Goal: Book appointment/travel/reservation

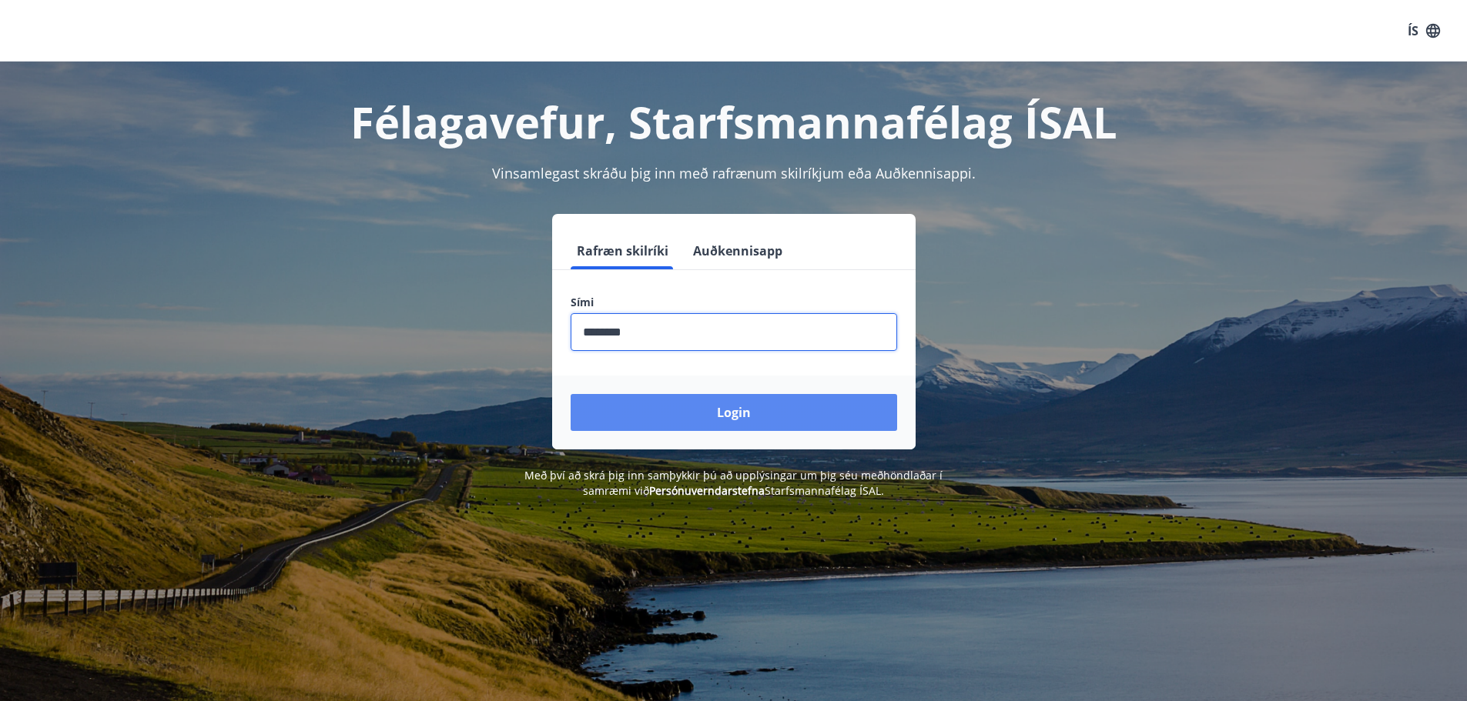
type input "********"
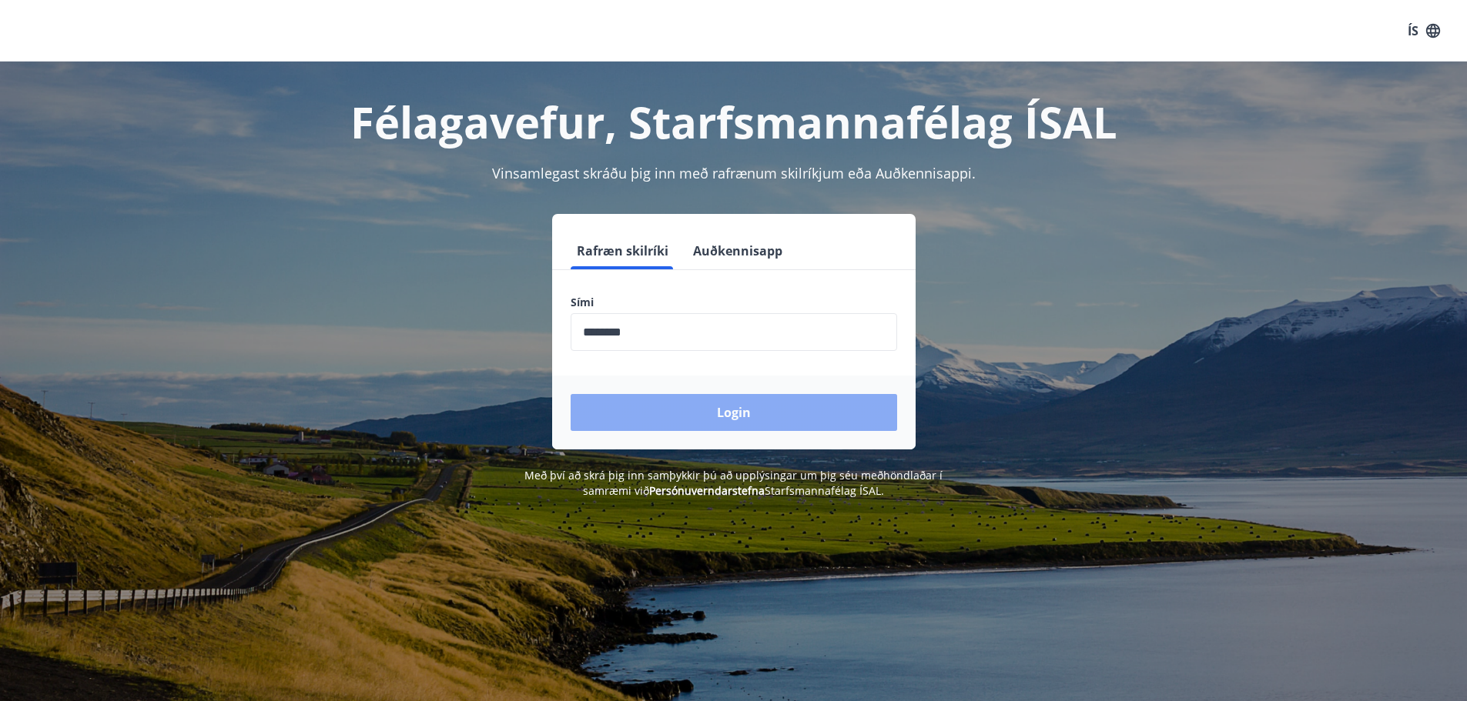
click at [768, 420] on button "Login" at bounding box center [733, 412] width 326 height 37
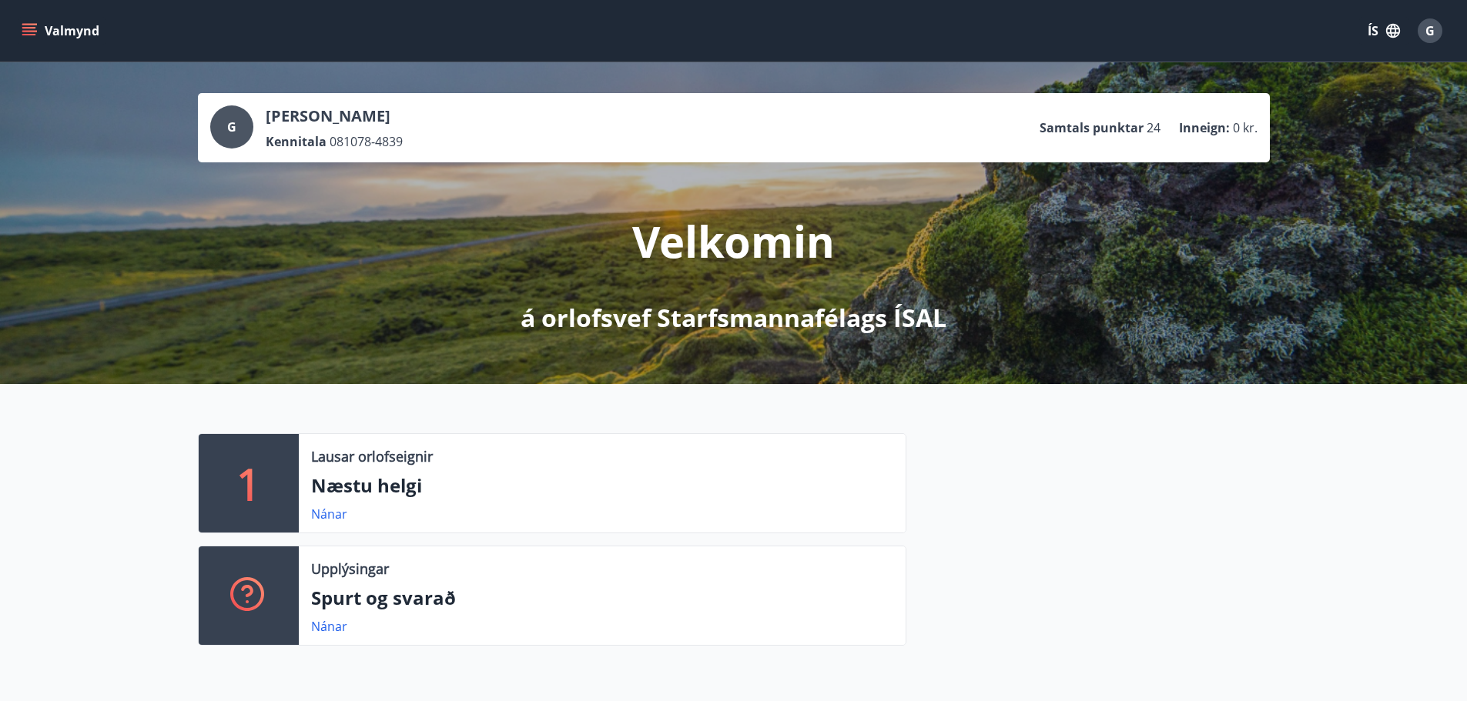
click at [36, 37] on icon "menu" at bounding box center [29, 30] width 15 height 15
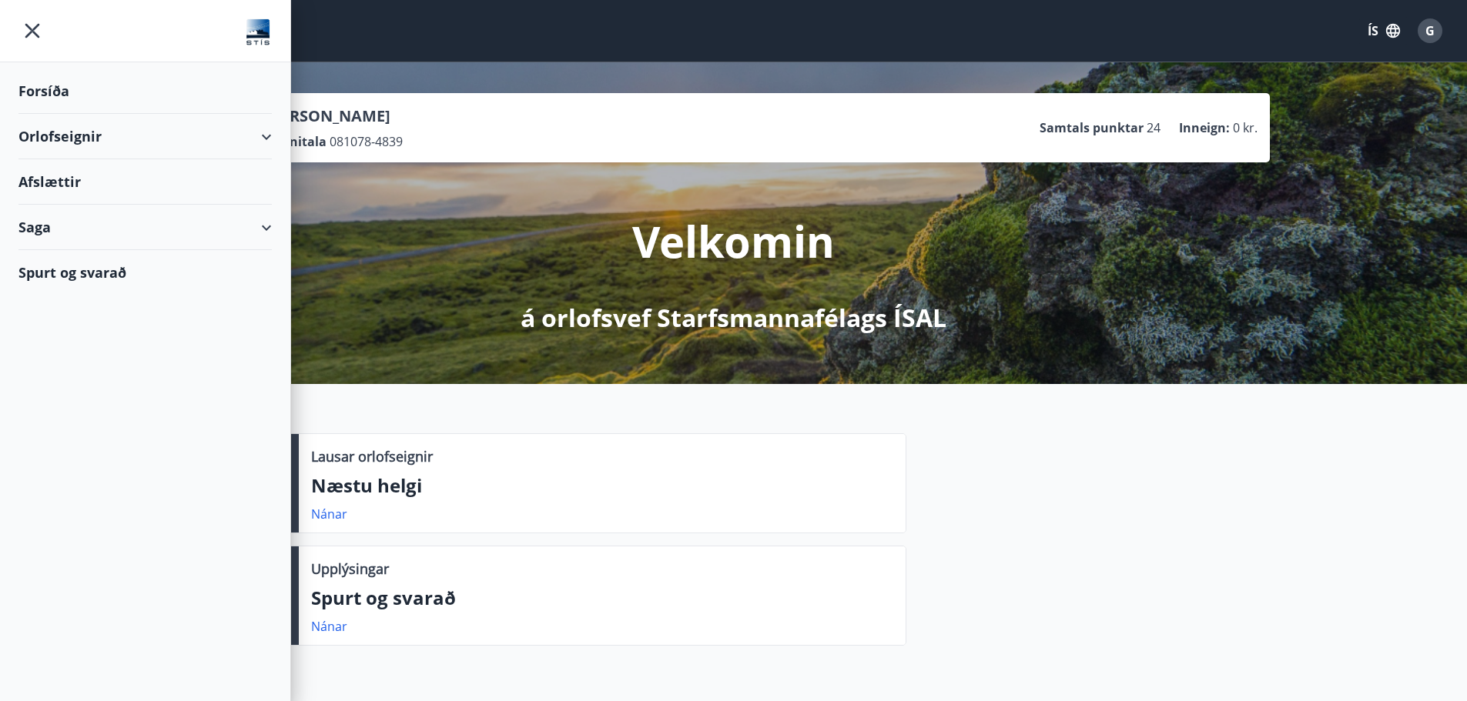
click at [272, 130] on icon at bounding box center [266, 137] width 18 height 18
click at [139, 209] on div "Bókunardagatal" at bounding box center [145, 208] width 229 height 32
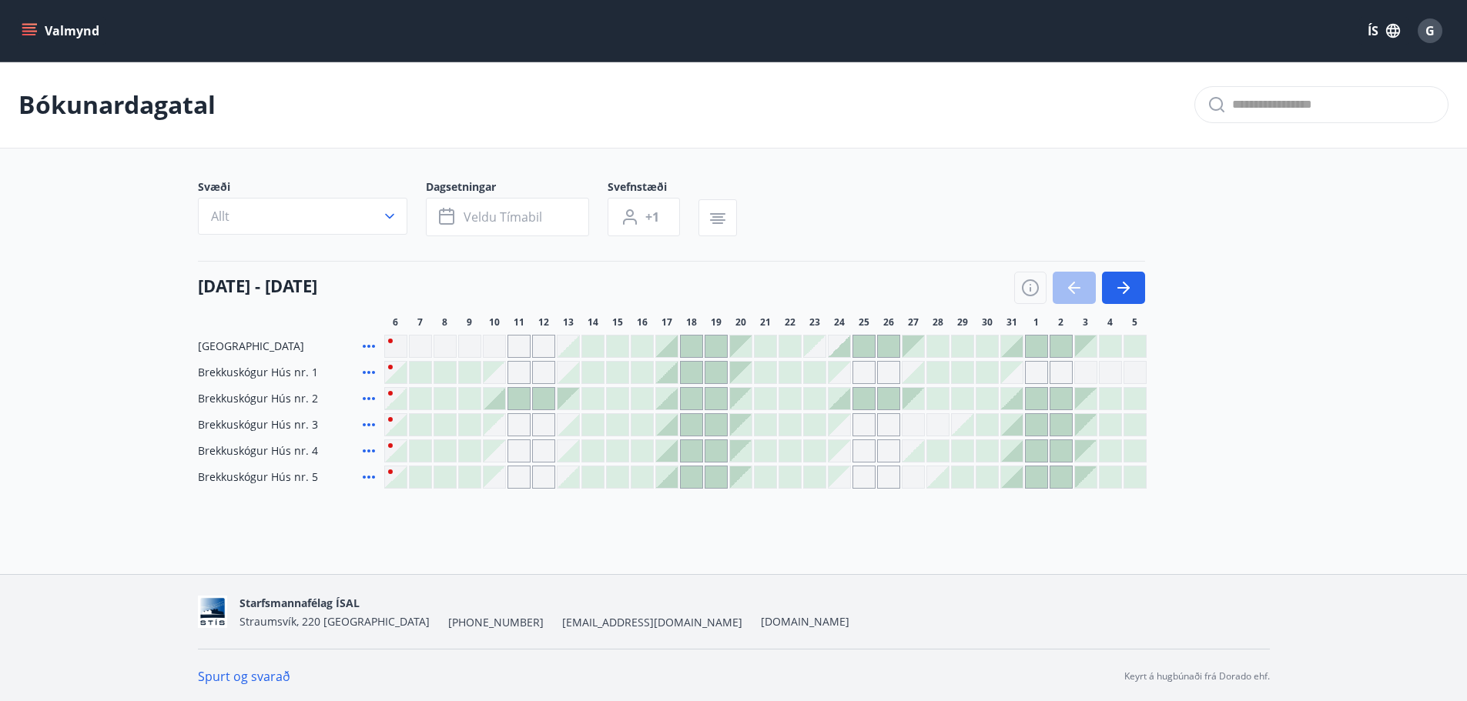
click at [765, 346] on div at bounding box center [766, 347] width 22 height 22
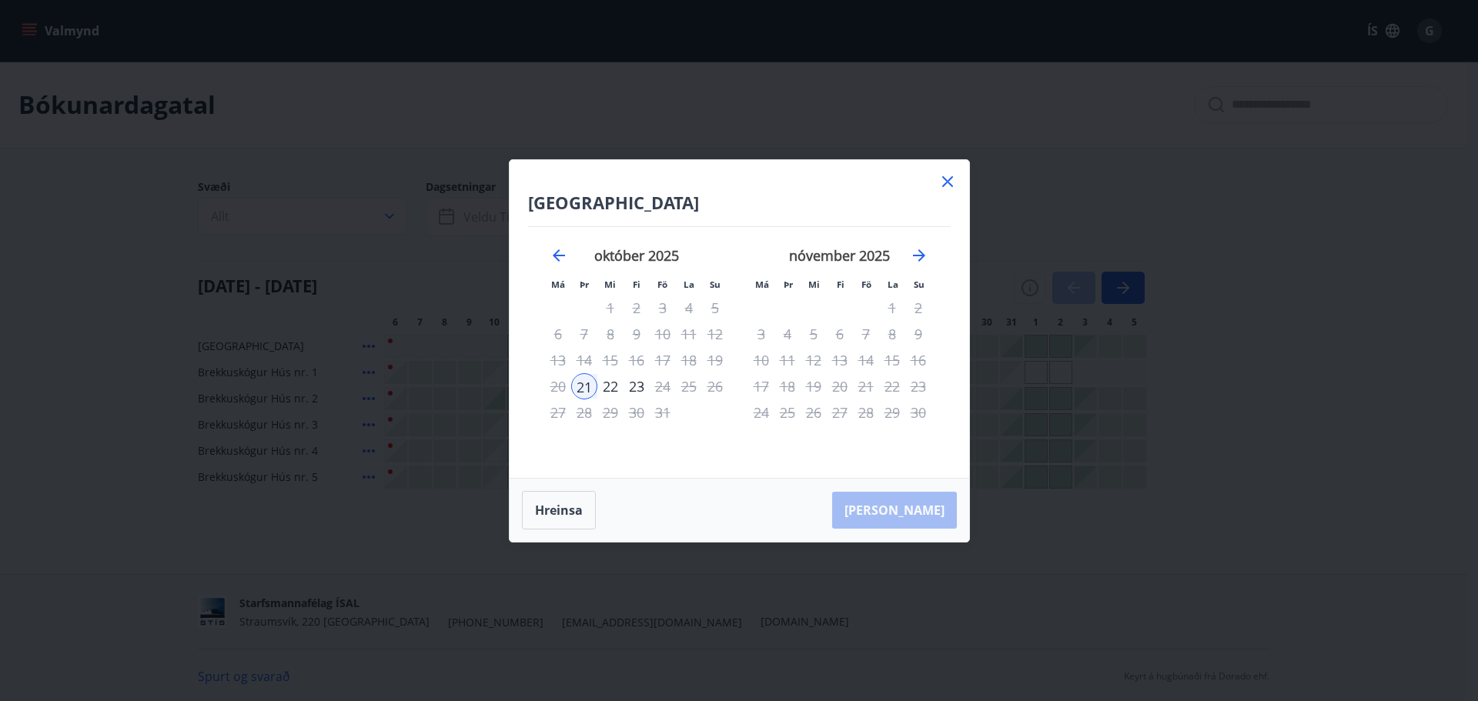
click at [950, 183] on icon at bounding box center [947, 181] width 11 height 11
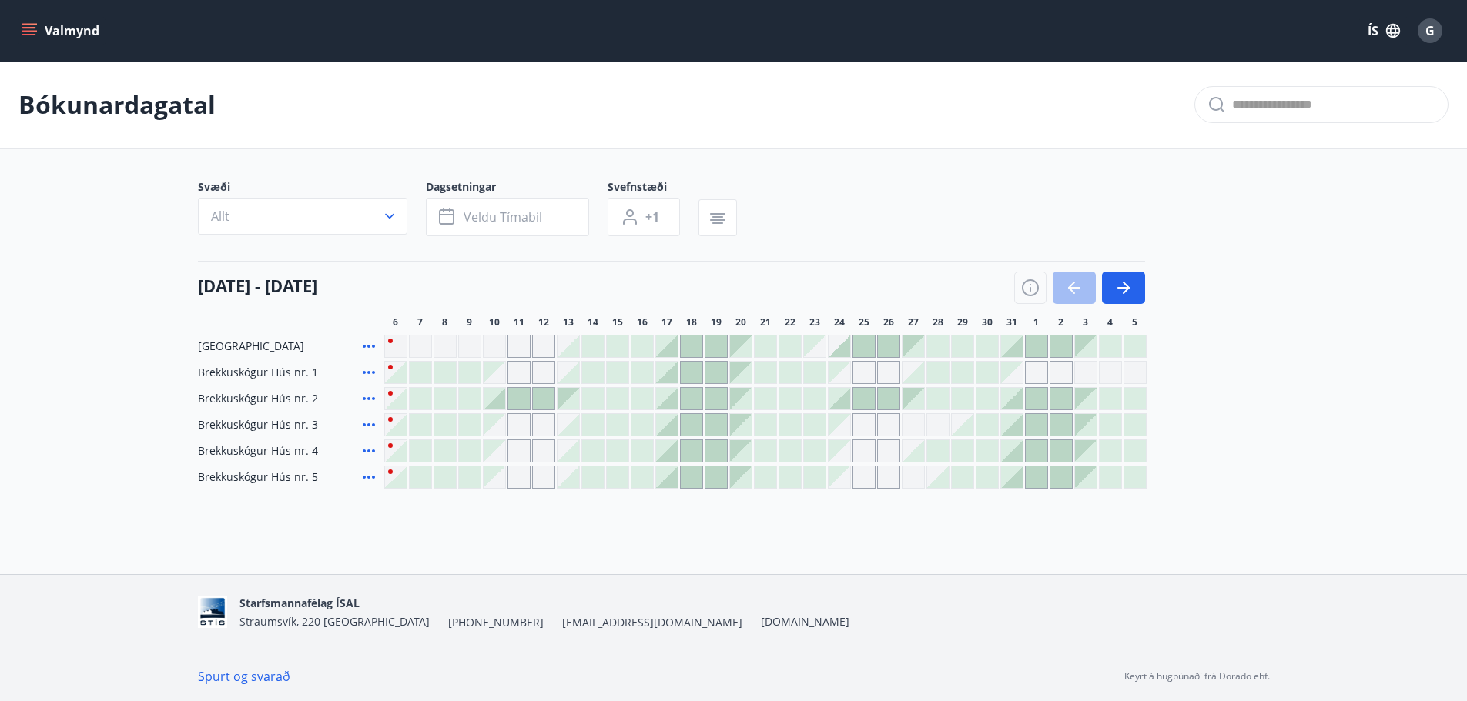
click at [764, 482] on div at bounding box center [766, 478] width 22 height 22
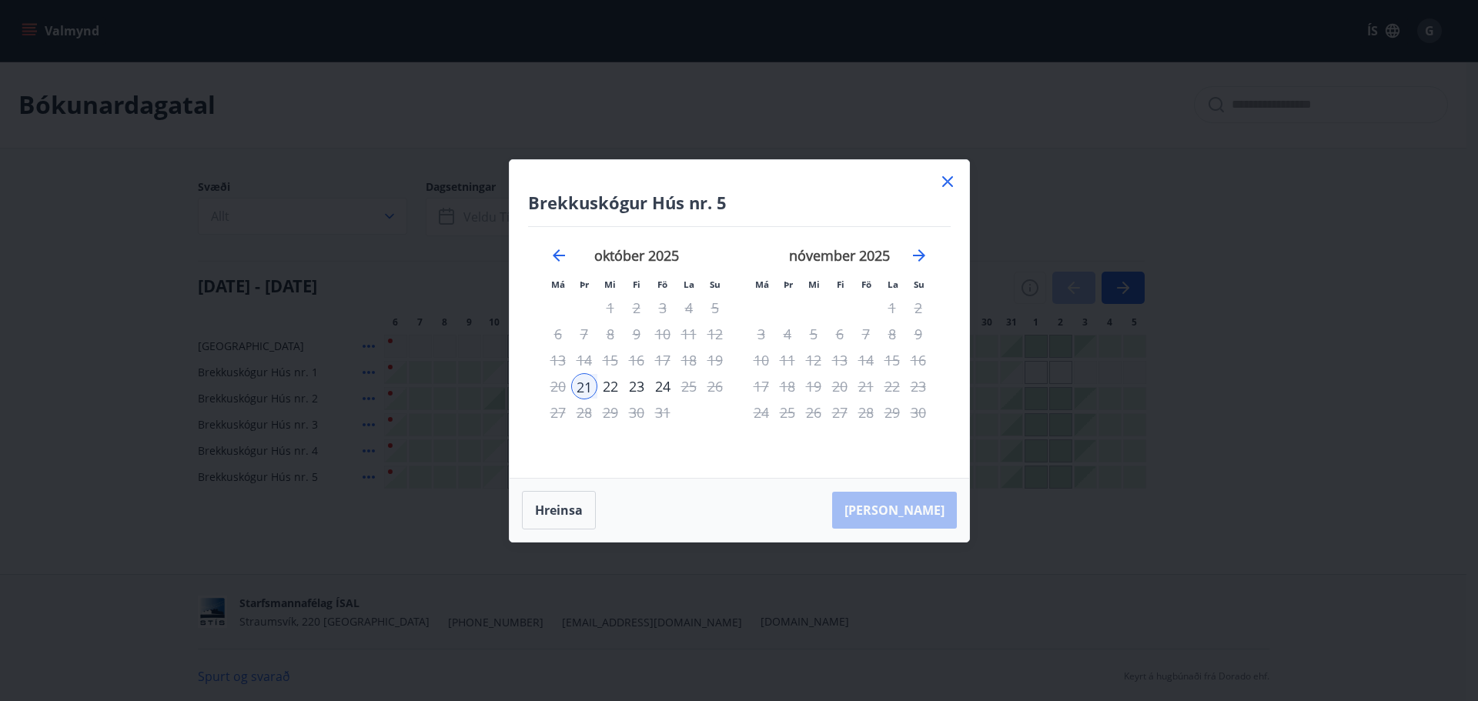
click at [955, 179] on icon at bounding box center [948, 181] width 18 height 18
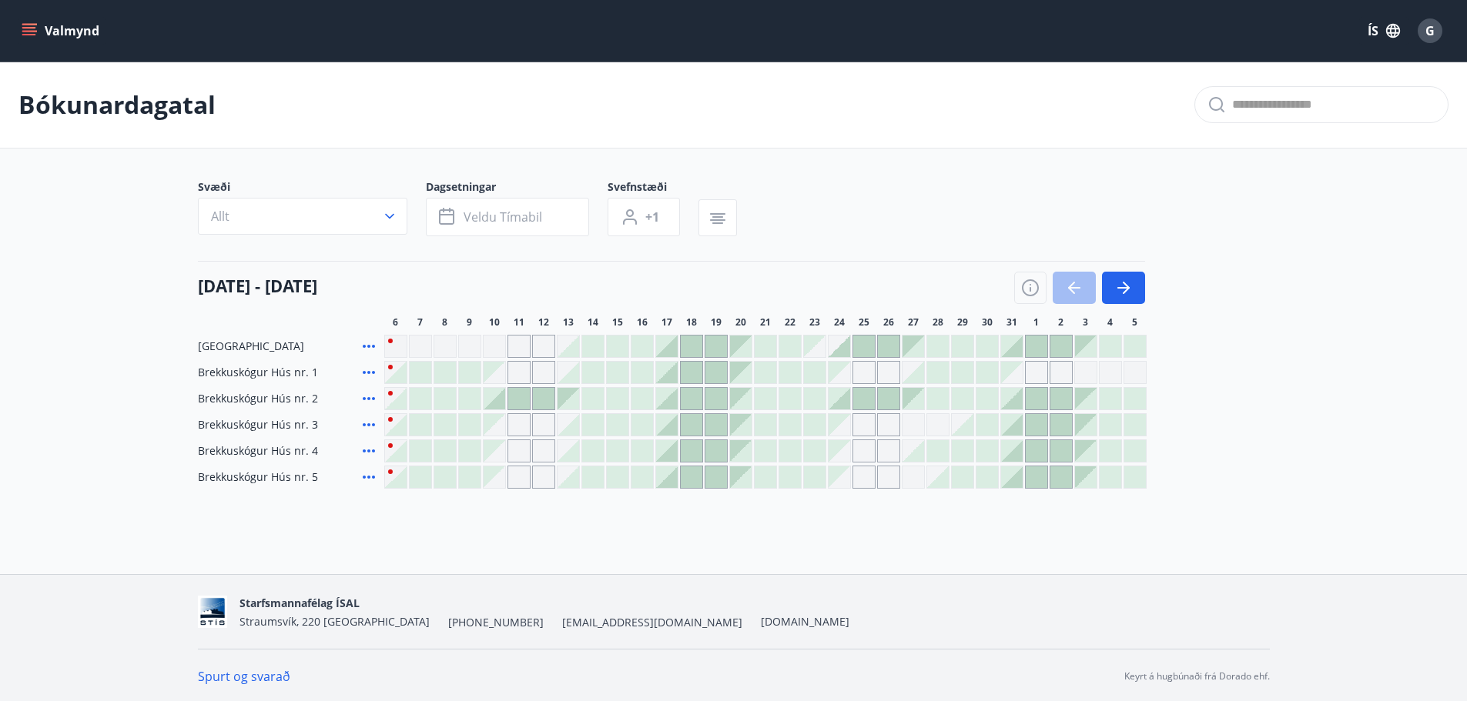
click at [836, 453] on div "Gráir dagar eru ekki bókanlegir" at bounding box center [839, 451] width 22 height 22
click at [1062, 631] on div "Starfsmannafélag ÍSAL Straumsvík, 220 Hafnarfjörður +354 560-7000 bustadur@stis…" at bounding box center [734, 612] width 1072 height 74
drag, startPoint x: 849, startPoint y: 386, endPoint x: 848, endPoint y: 405, distance: 18.5
click at [848, 403] on div "Jötnagarðar Brekkuskógur Hús nr. 1 Brekkuskógur Hús nr. 2 Brekkuskógur Hús nr. …" at bounding box center [734, 412] width 1072 height 154
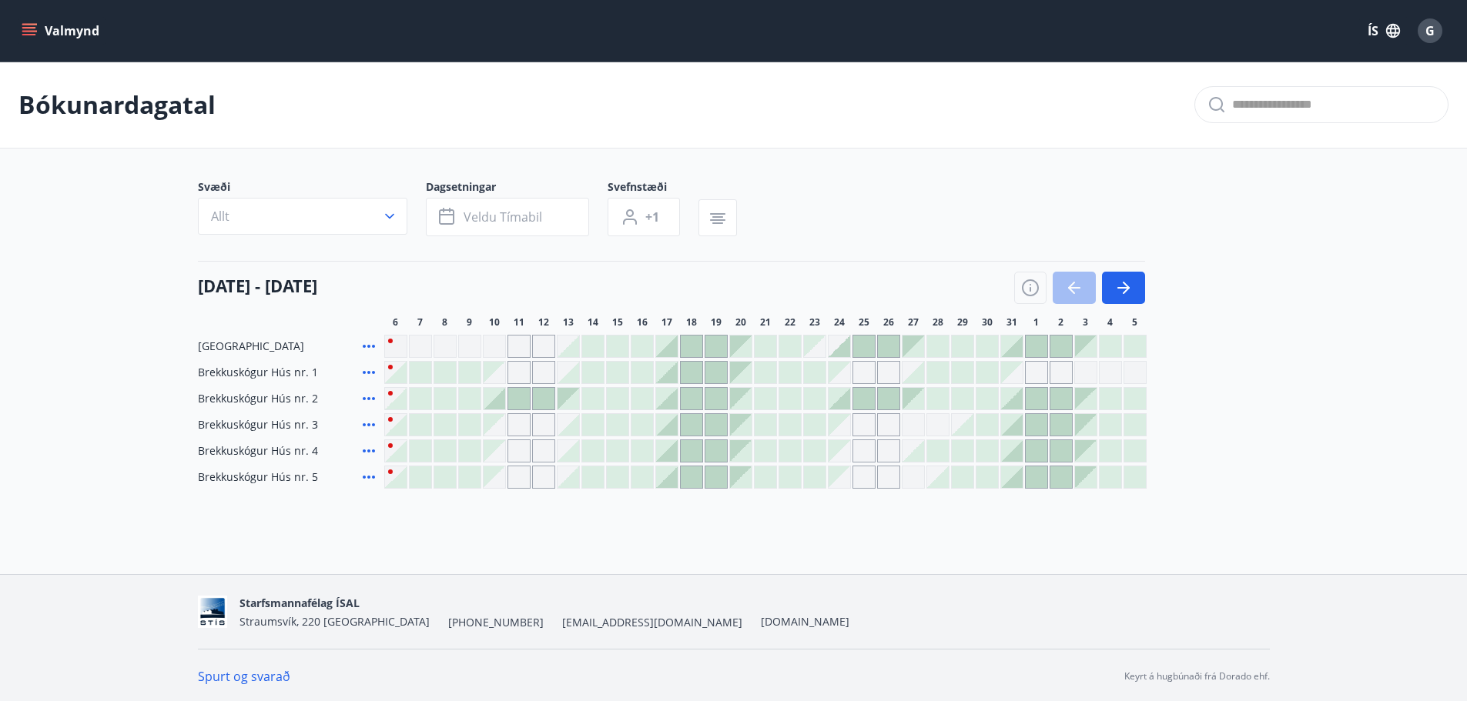
click at [1212, 416] on div "Jötnagarðar Brekkuskógur Hús nr. 1 Brekkuskógur Hús nr. 2 Brekkuskógur Hús nr. …" at bounding box center [734, 412] width 1072 height 154
click at [942, 349] on div at bounding box center [938, 347] width 22 height 22
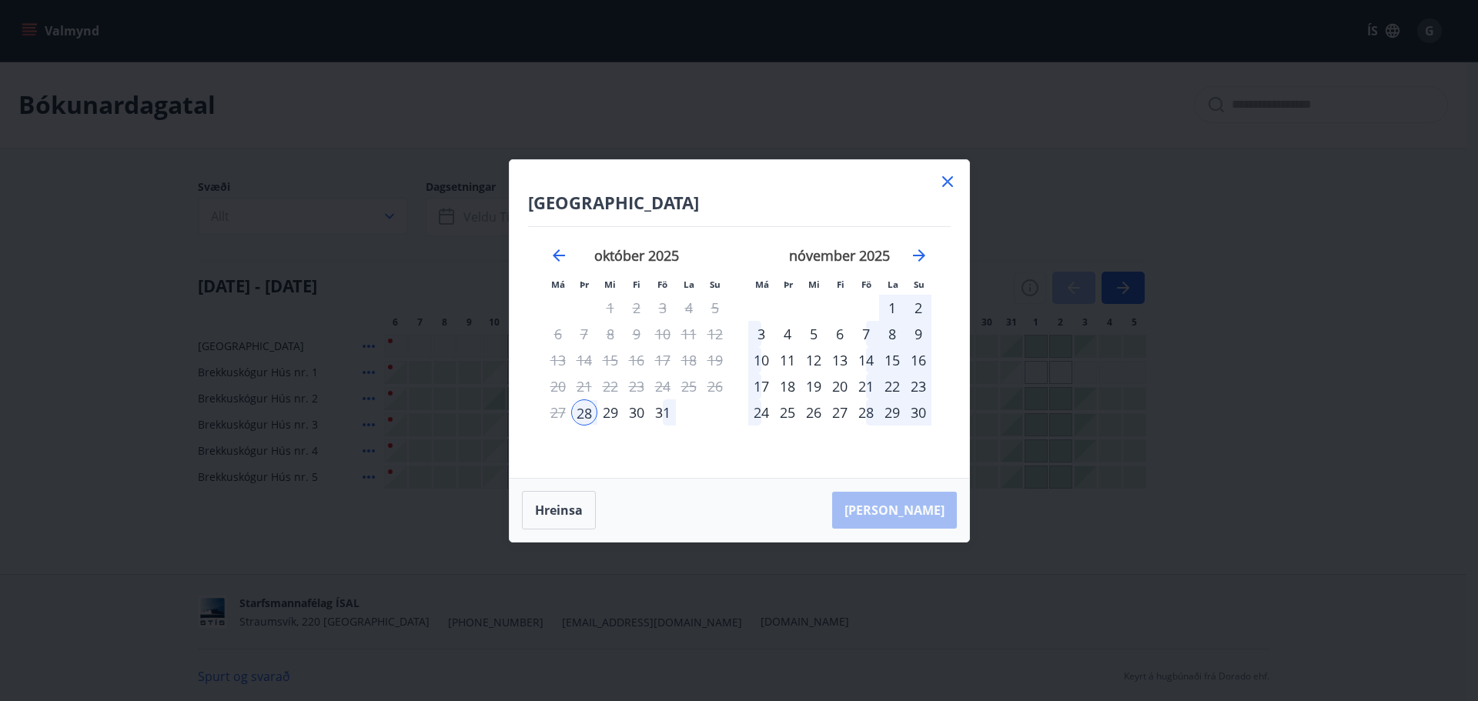
click at [952, 183] on icon at bounding box center [948, 181] width 18 height 18
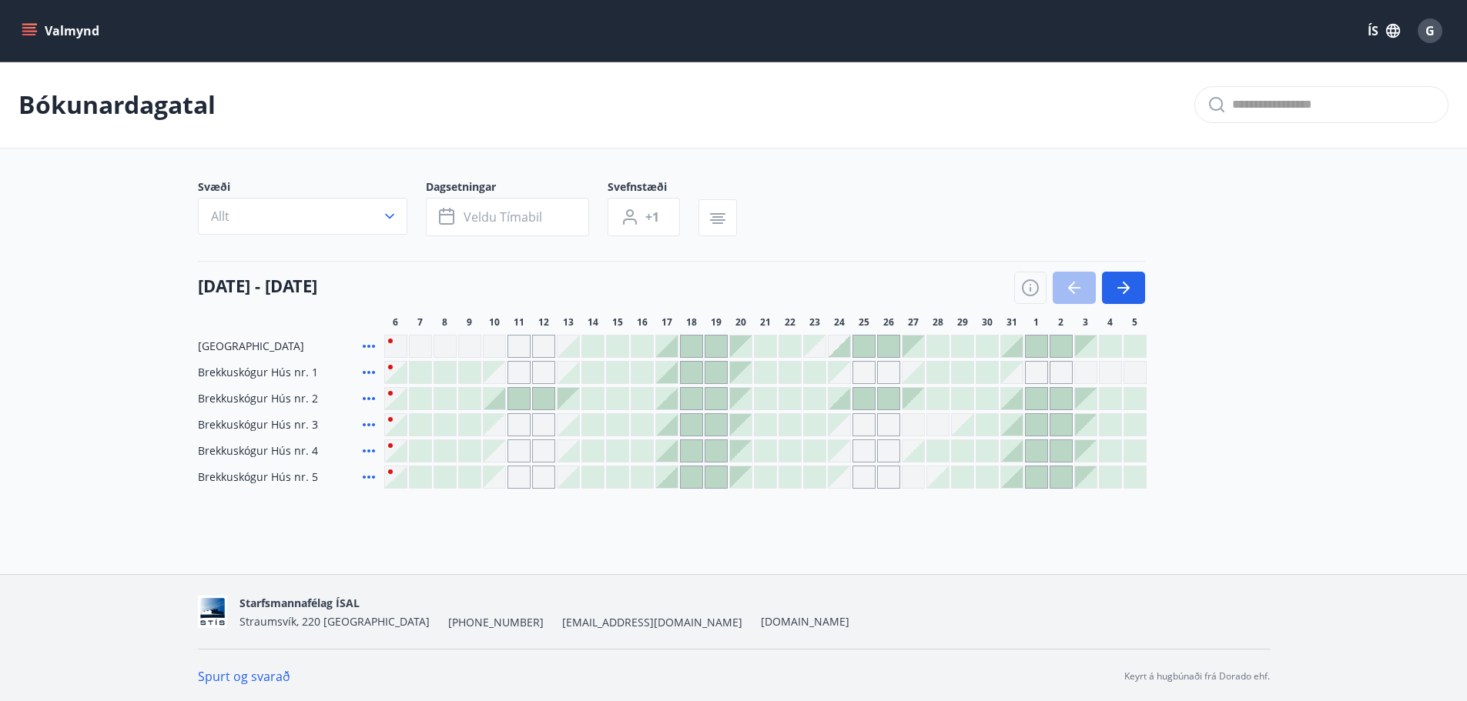
click at [843, 349] on div at bounding box center [839, 347] width 22 height 22
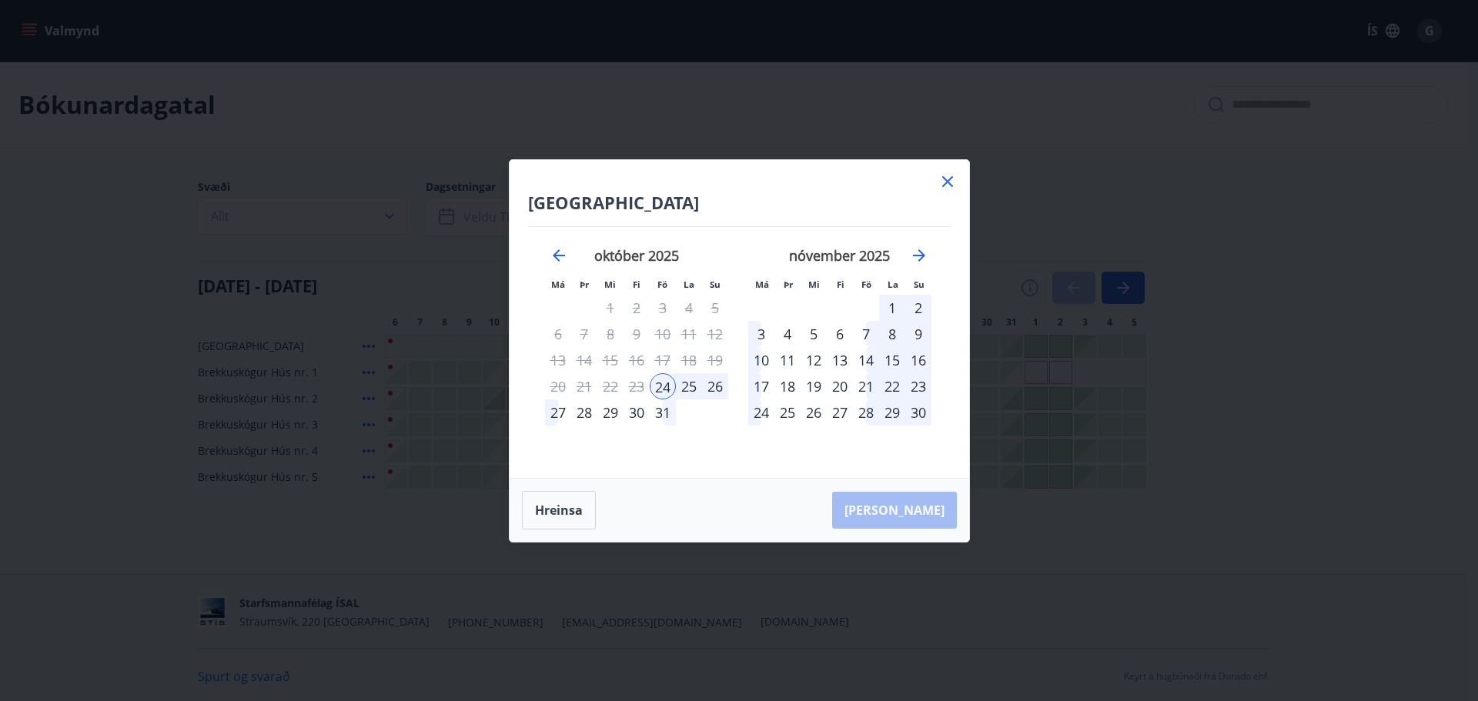
click at [563, 413] on div "27" at bounding box center [558, 413] width 26 height 26
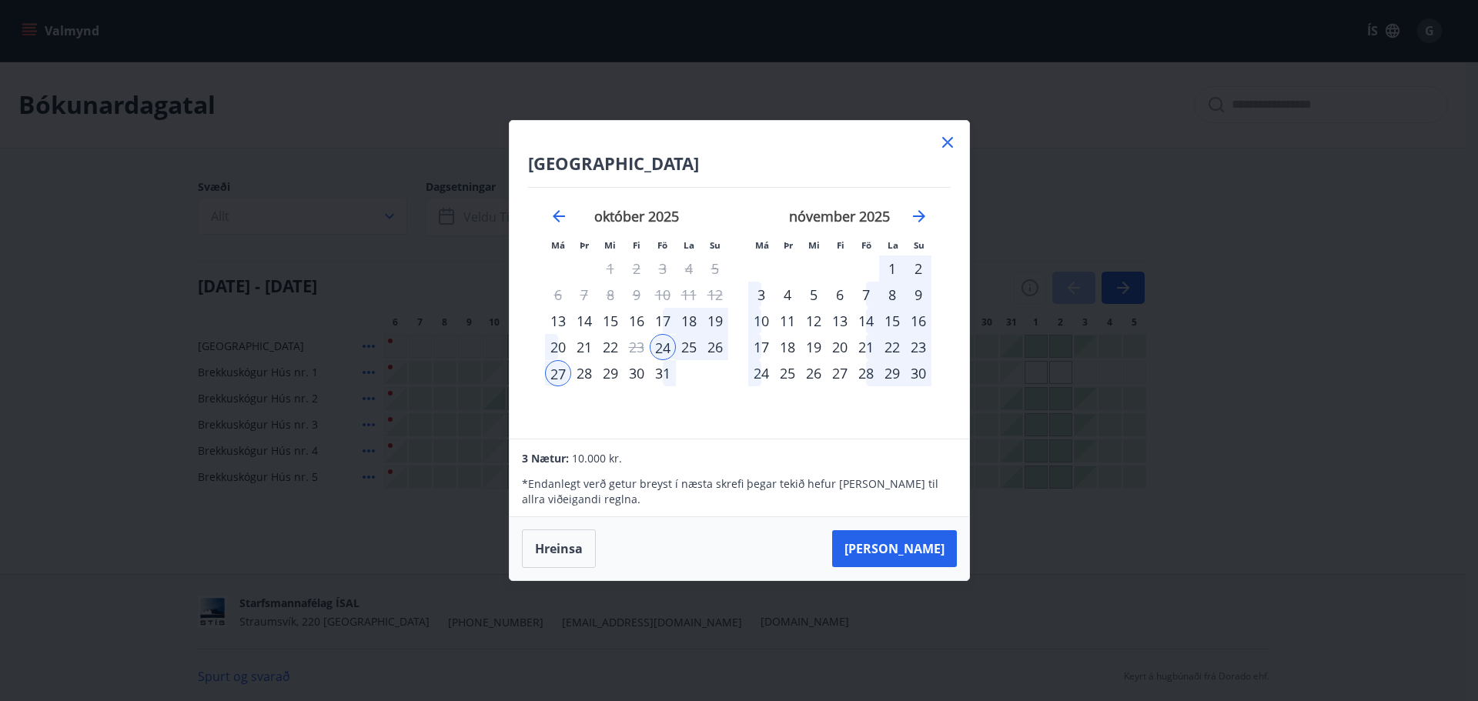
click at [585, 367] on div "28" at bounding box center [584, 373] width 26 height 26
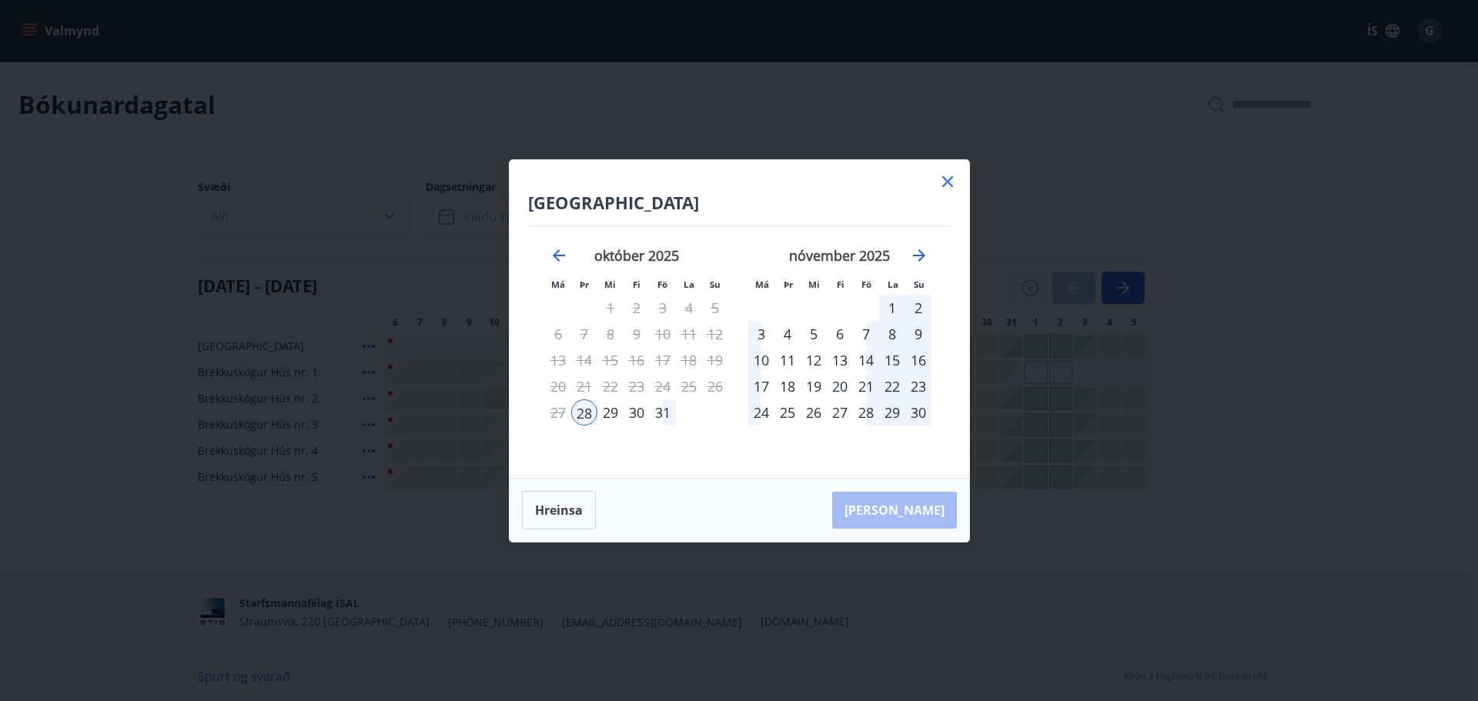
click at [698, 454] on div "október 2025 1 2 3 4 5 6 7 8 9 10 11 12 13 14 15 16 17 18 19 20 21 22 23 24 25 …" at bounding box center [636, 353] width 203 height 253
click at [556, 414] on div "27" at bounding box center [558, 413] width 26 height 26
click at [946, 182] on icon at bounding box center [947, 181] width 11 height 11
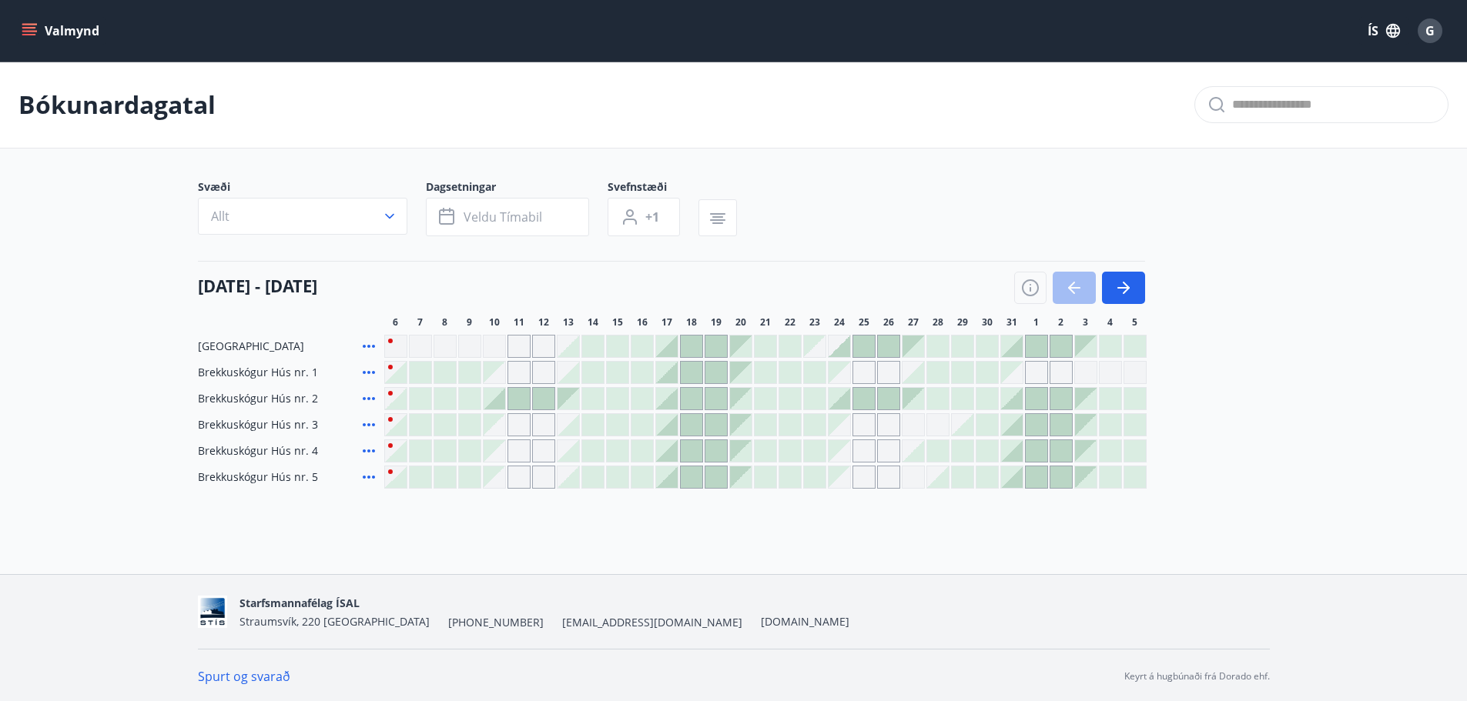
click at [944, 244] on div "Svæði Allt Dagsetningar Veldu tímabil Svefnstæði +1 06 október - 05 nóvember 6 …" at bounding box center [734, 333] width 1072 height 309
click at [824, 350] on div "Gráir dagar eru ekki bókanlegir" at bounding box center [815, 347] width 22 height 22
click at [790, 349] on div at bounding box center [790, 347] width 22 height 22
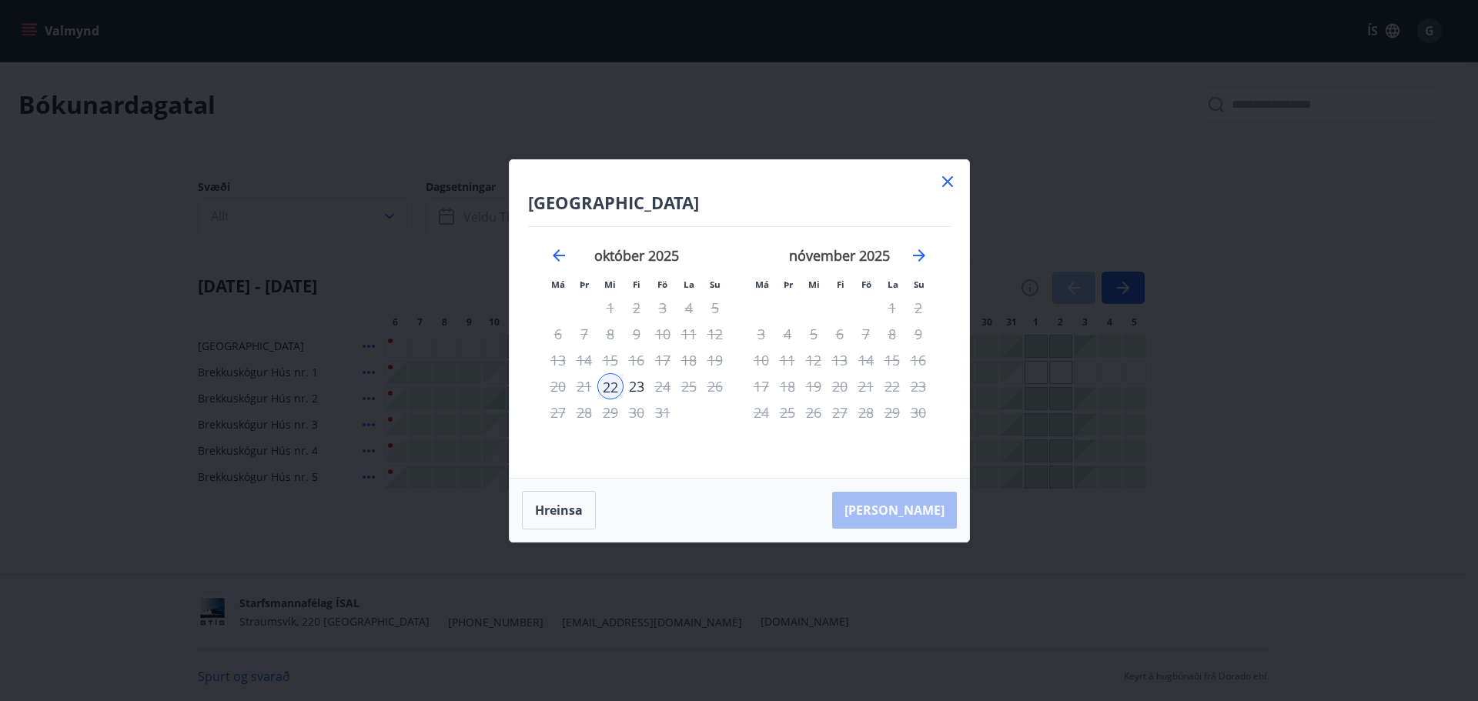
click at [949, 182] on icon at bounding box center [948, 181] width 18 height 18
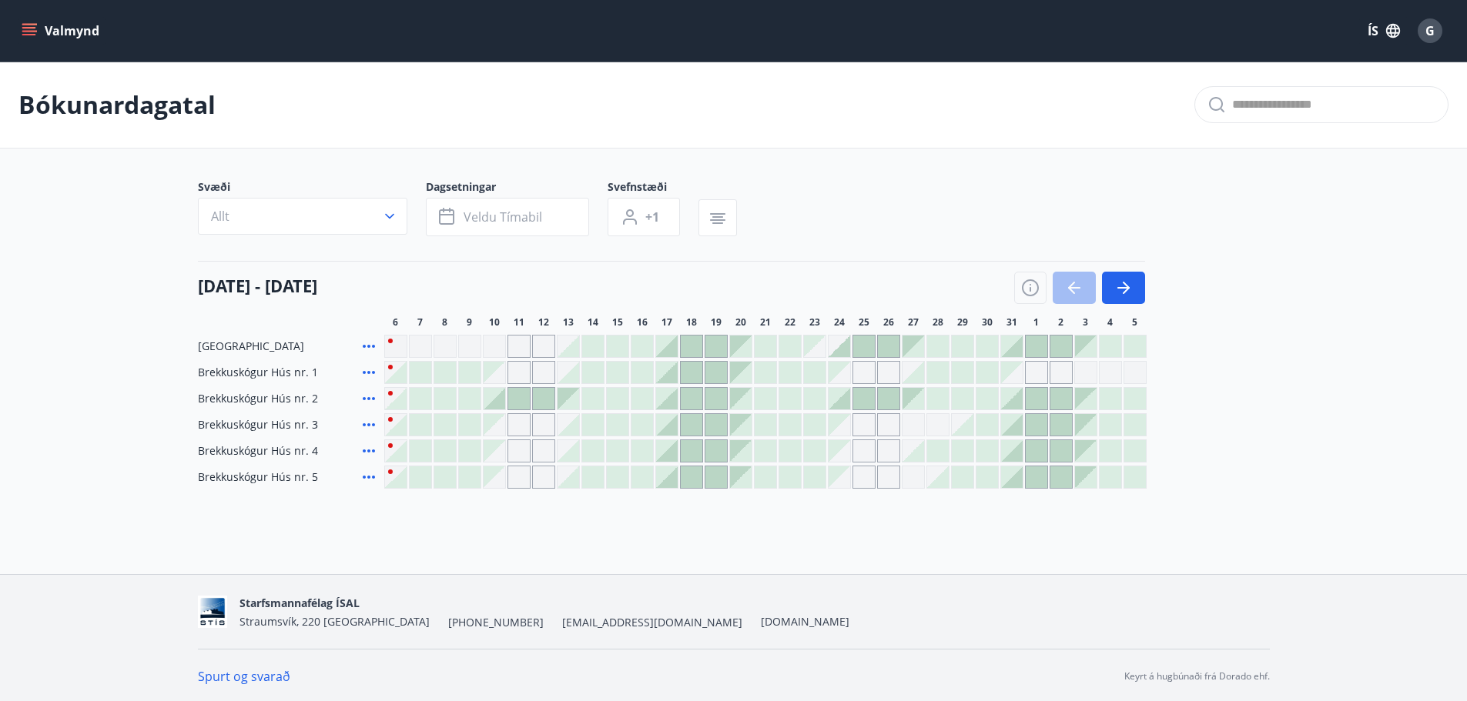
click at [848, 428] on div "Gráir dagar eru ekki bókanlegir" at bounding box center [839, 425] width 22 height 22
click at [884, 538] on div "Bókunardagatal Svæði Allt Dagsetningar Veldu tímabil Svefnstæði +1 06 október -…" at bounding box center [733, 306] width 1467 height 489
click at [842, 402] on div at bounding box center [839, 399] width 22 height 22
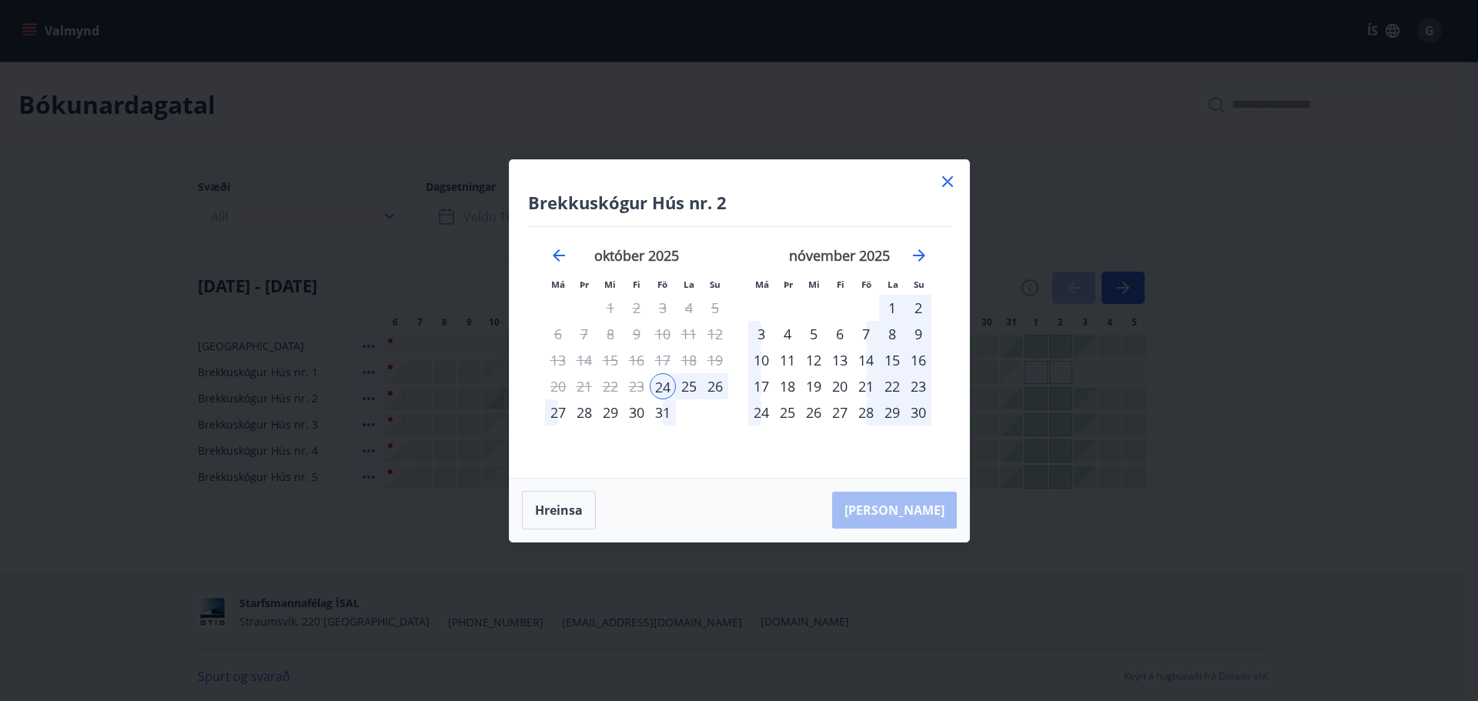
drag, startPoint x: 673, startPoint y: 383, endPoint x: 725, endPoint y: 384, distance: 52.4
click at [725, 384] on tr "20 21 22 23 24 25 26" at bounding box center [636, 386] width 183 height 26
click at [585, 419] on div "28" at bounding box center [584, 413] width 26 height 26
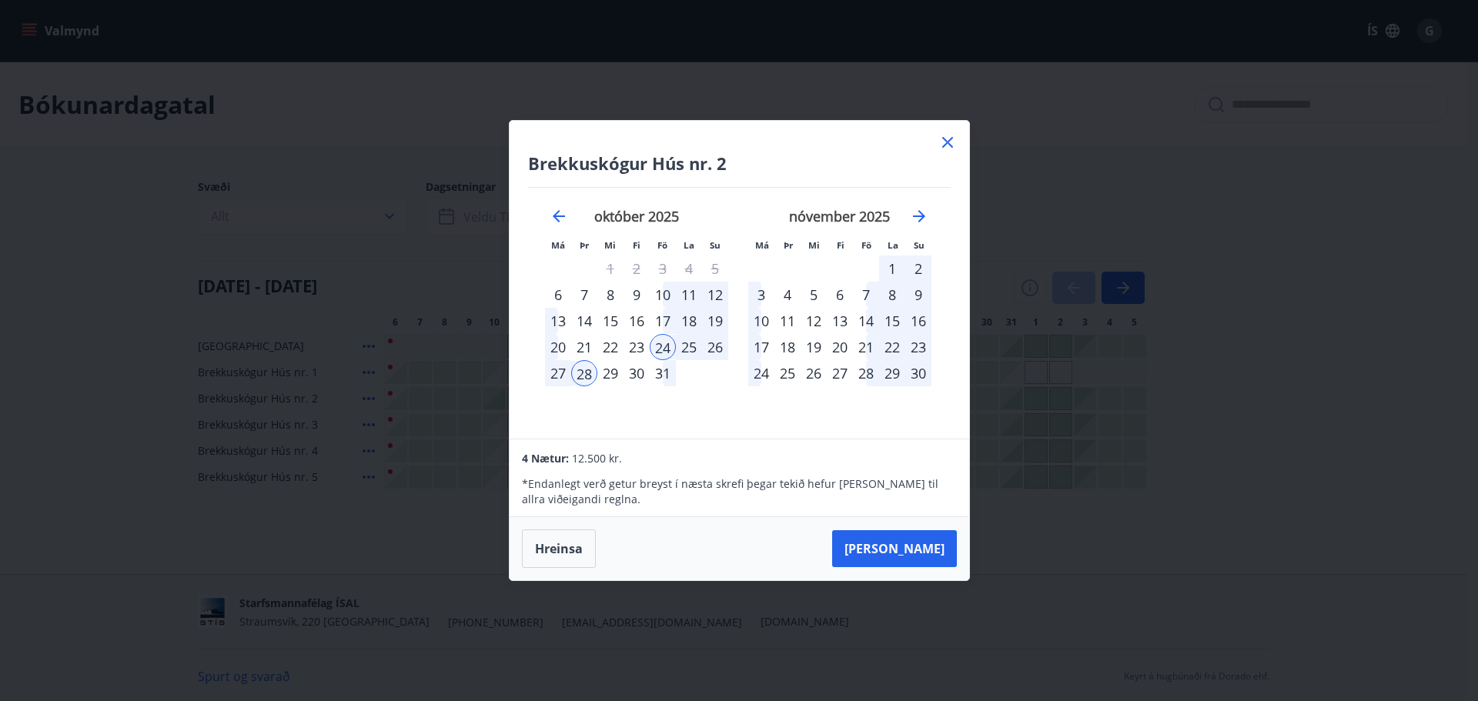
click at [945, 142] on icon at bounding box center [948, 142] width 18 height 18
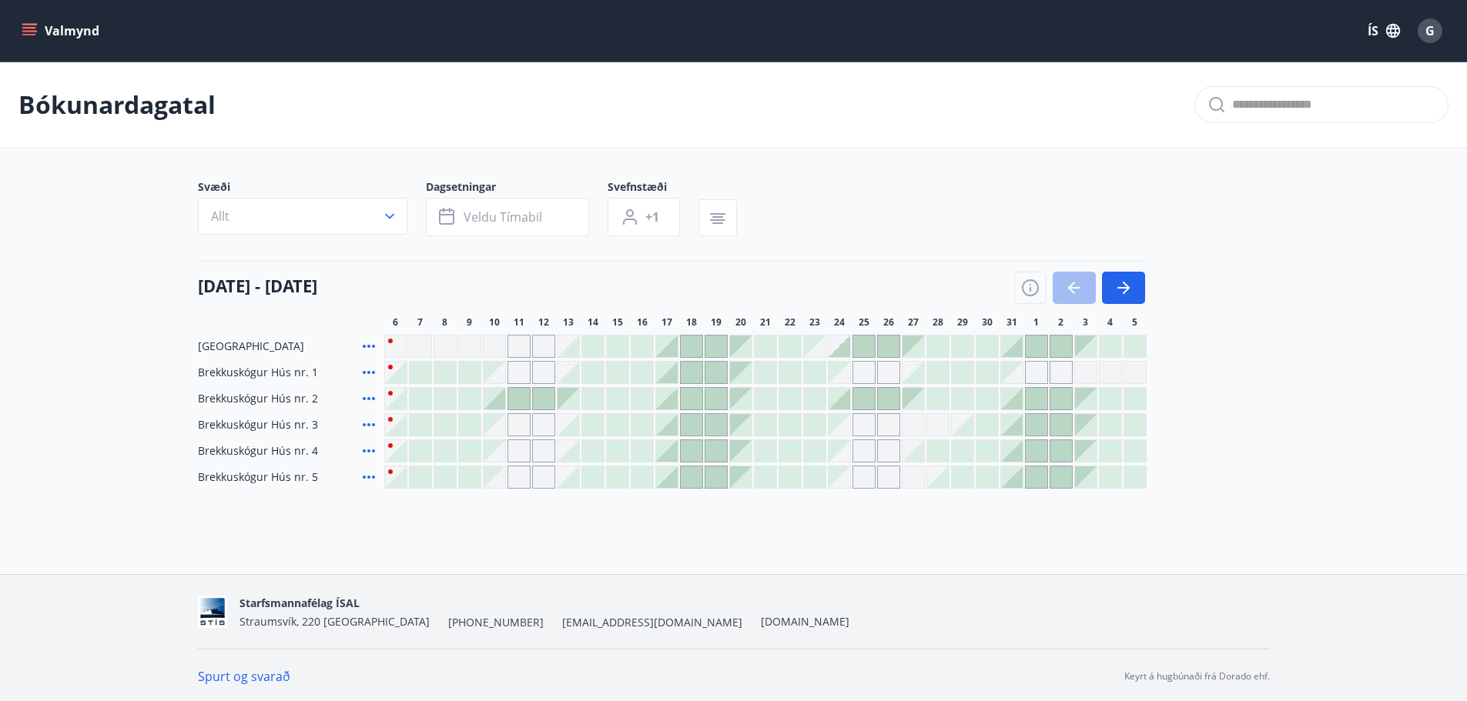
click at [1236, 384] on div "Jötnagarðar Brekkuskógur Hús nr. 1 Brekkuskógur Hús nr. 2 Brekkuskógur Hús nr. …" at bounding box center [734, 412] width 1072 height 154
